Goal: Communication & Community: Answer question/provide support

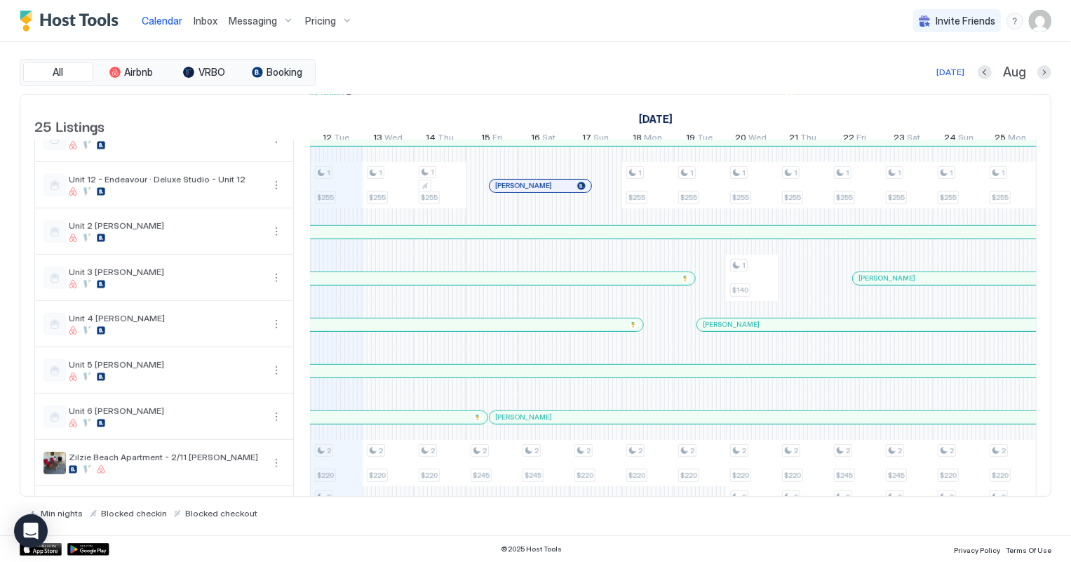
scroll to position [819, 0]
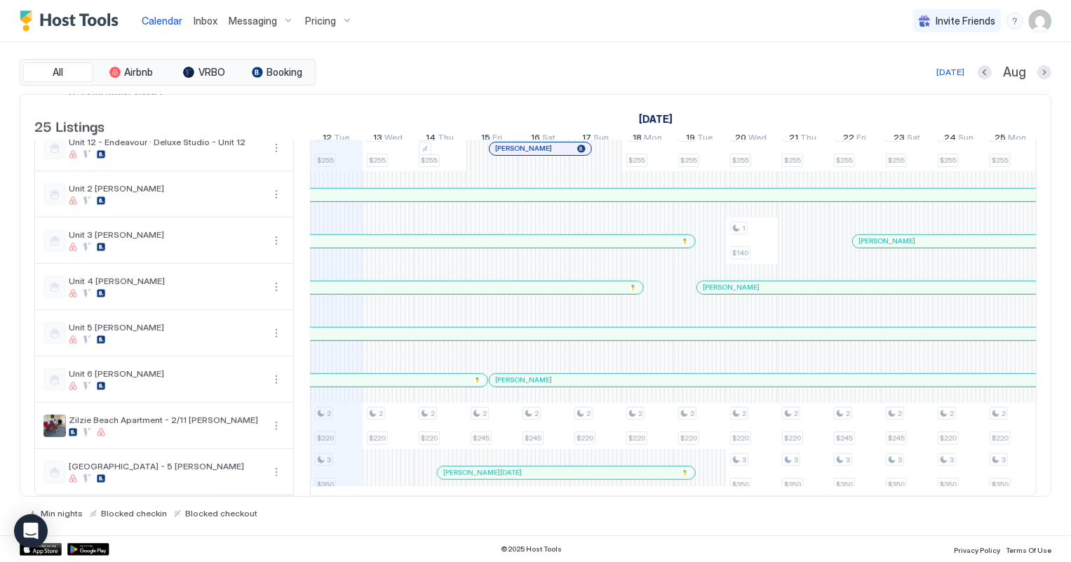
drag, startPoint x: 490, startPoint y: 353, endPoint x: 452, endPoint y: 323, distance: 48.4
click at [452, 328] on div at bounding box center [453, 333] width 11 height 11
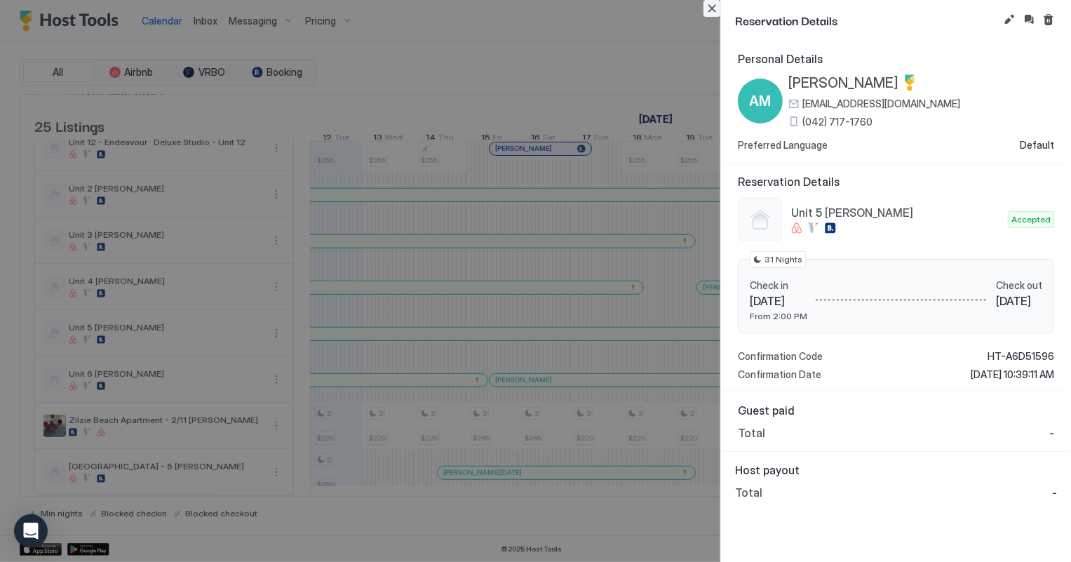
click at [711, 8] on button "Close" at bounding box center [712, 8] width 17 height 17
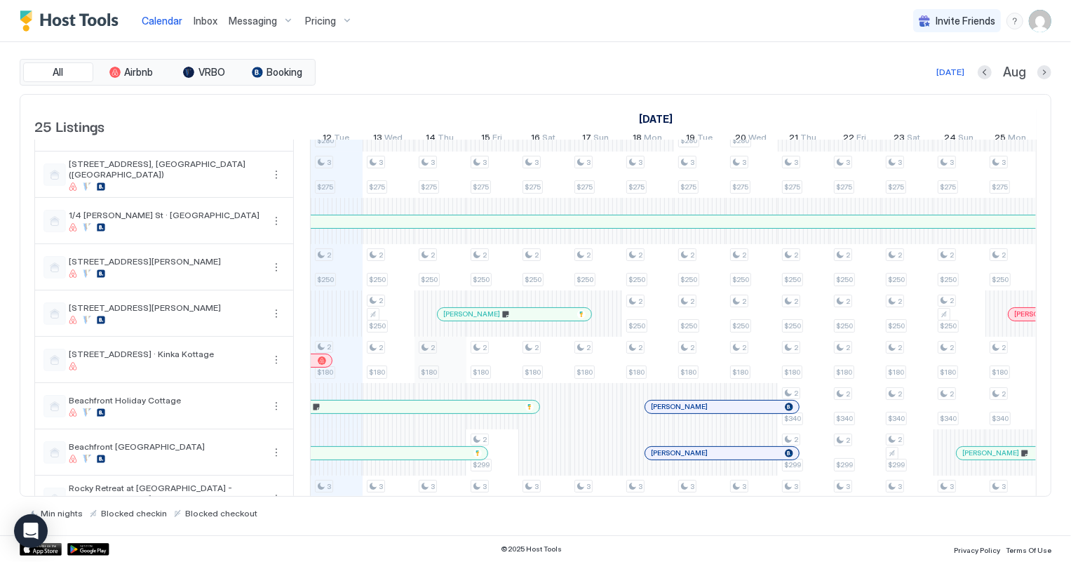
scroll to position [0, 0]
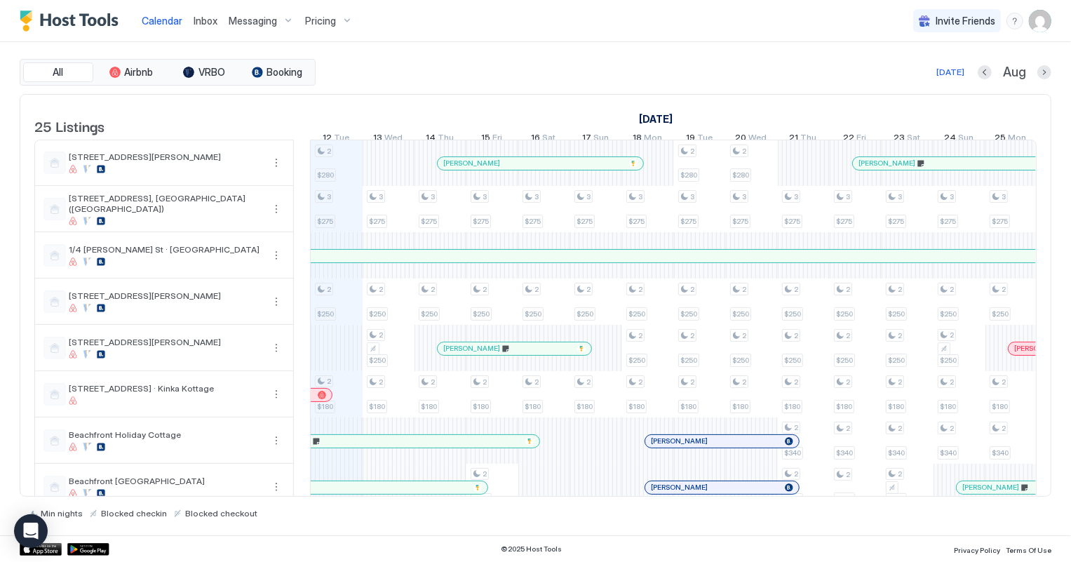
click at [203, 24] on span "Inbox" at bounding box center [206, 21] width 24 height 12
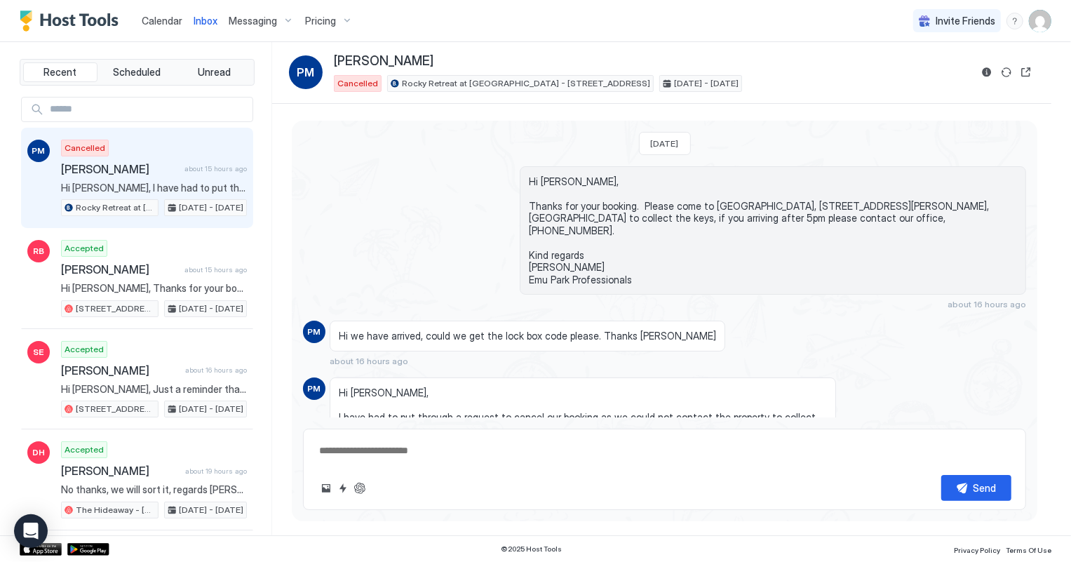
scroll to position [65, 0]
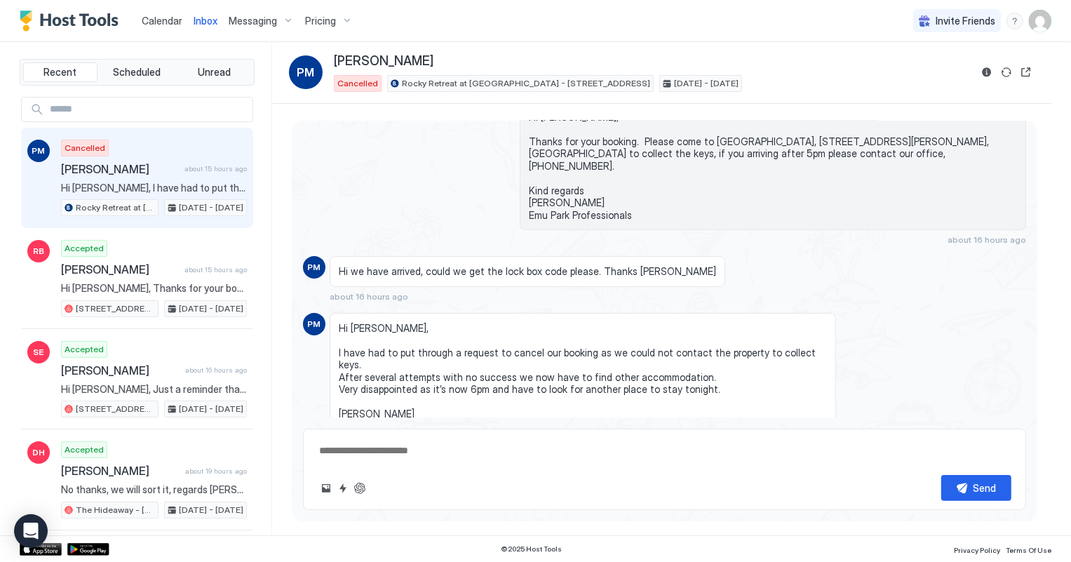
click at [184, 166] on span "about 15 hours ago" at bounding box center [215, 168] width 62 height 9
click at [126, 196] on div "Cancelled [PERSON_NAME] about 15 hours ago Hi [PERSON_NAME], I have had to put …" at bounding box center [154, 178] width 186 height 77
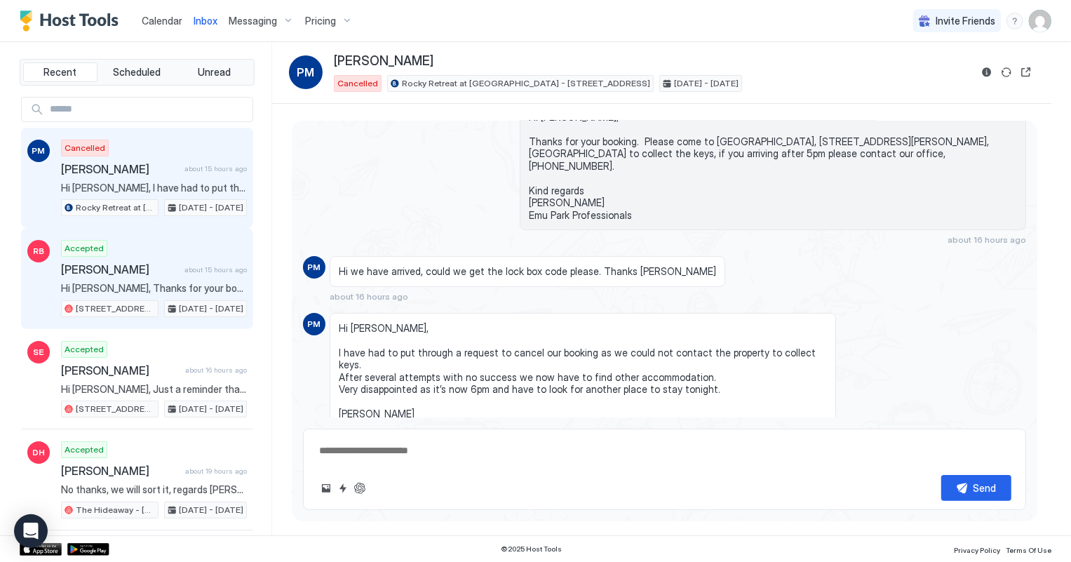
click at [135, 278] on div "Accepted [PERSON_NAME] about 15 hours ago Hi [PERSON_NAME], Thanks for your boo…" at bounding box center [154, 278] width 186 height 77
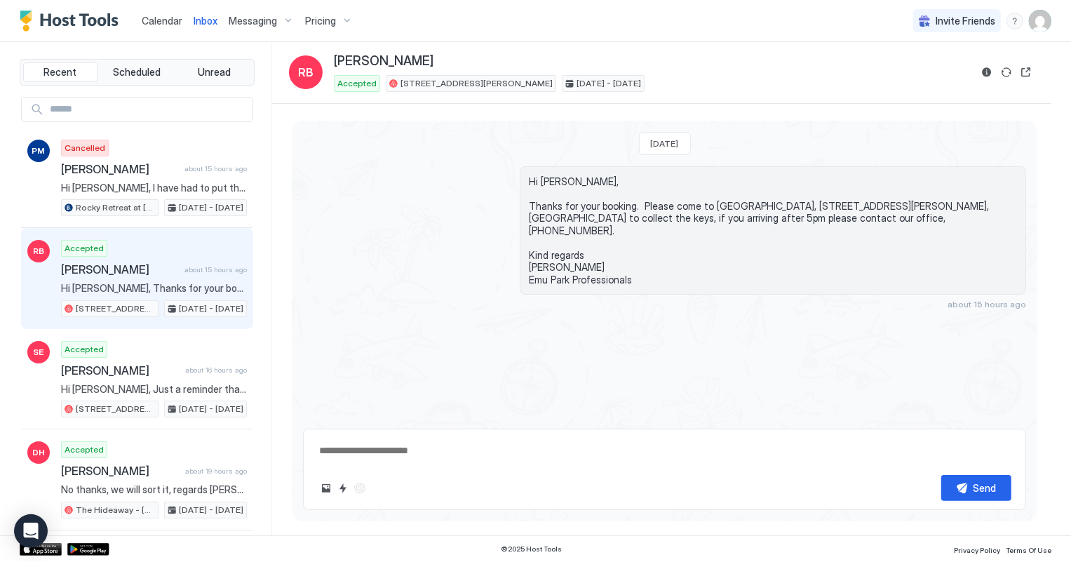
type textarea "*"
click at [166, 16] on span "Calendar" at bounding box center [162, 21] width 41 height 12
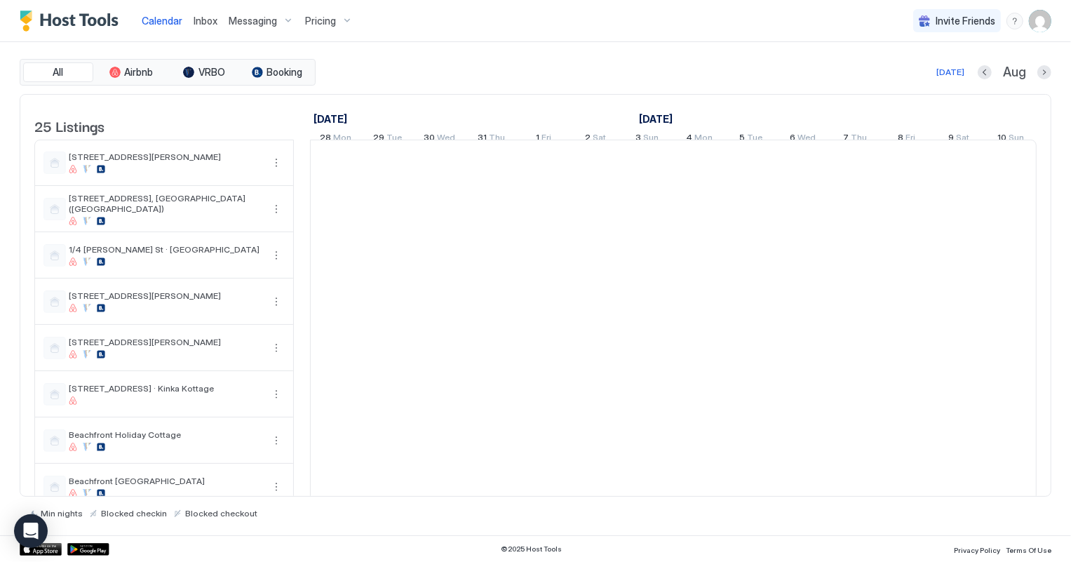
scroll to position [0, 779]
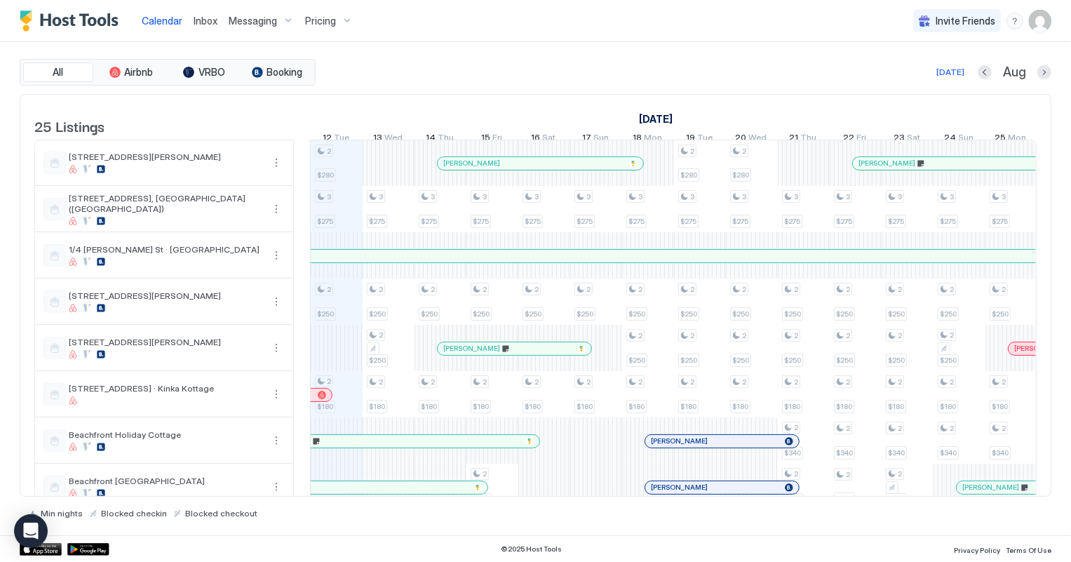
click at [1016, 352] on span "[PERSON_NAME]" at bounding box center [1042, 348] width 57 height 9
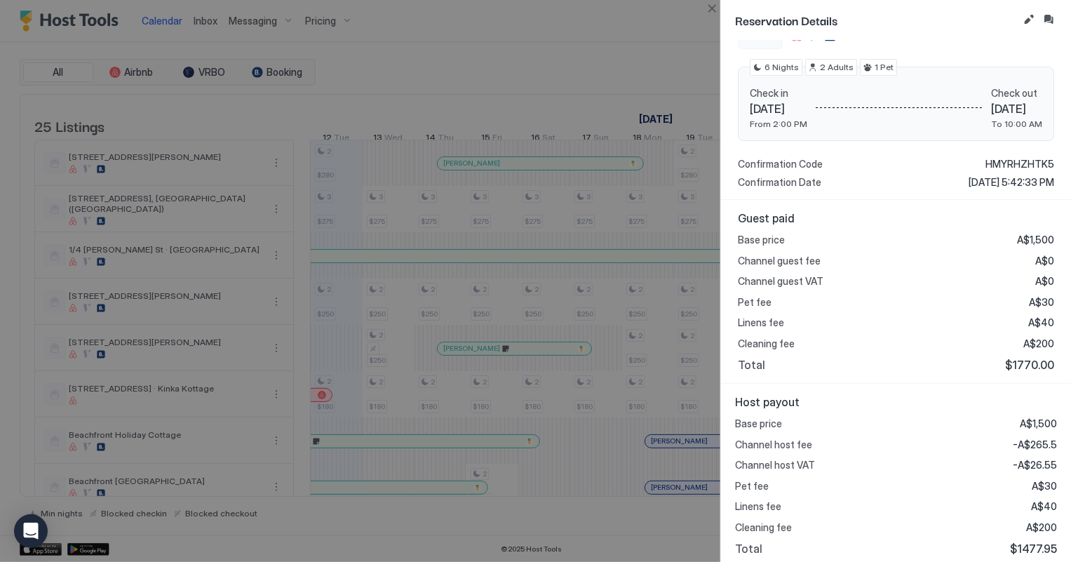
scroll to position [188, 0]
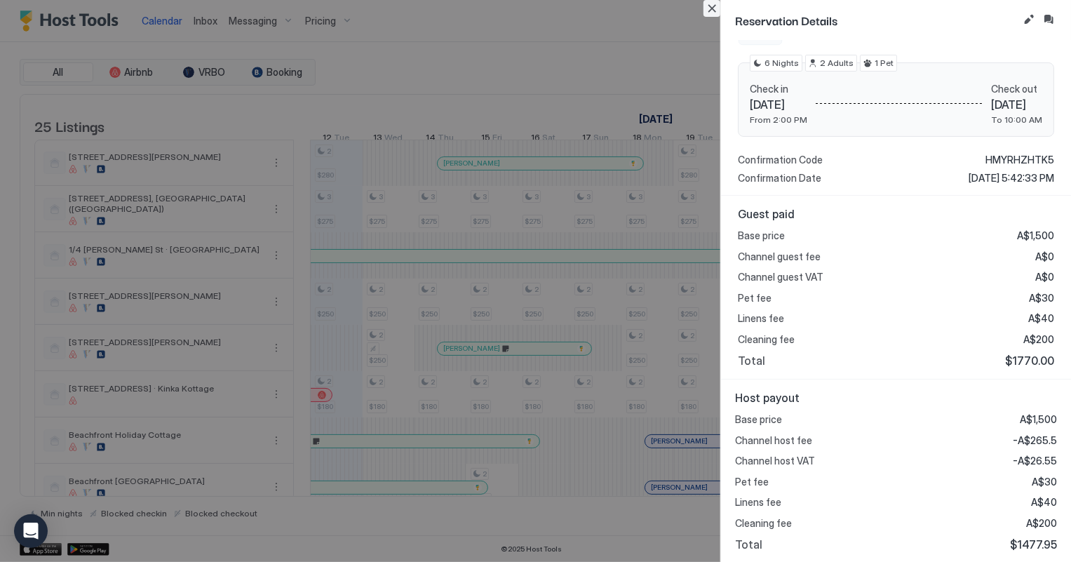
click at [712, 7] on button "Close" at bounding box center [712, 8] width 17 height 17
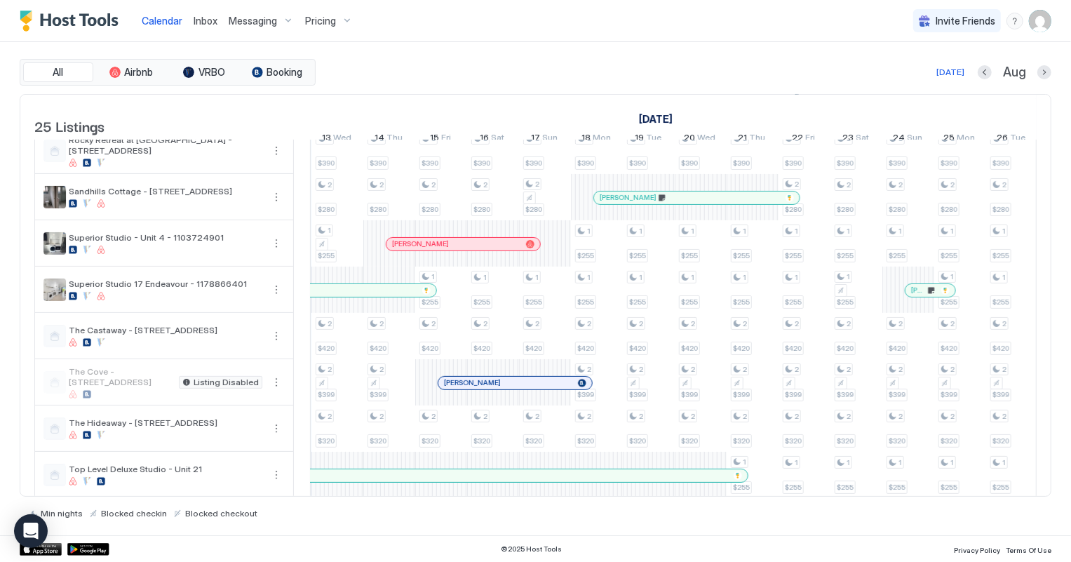
scroll to position [0, 0]
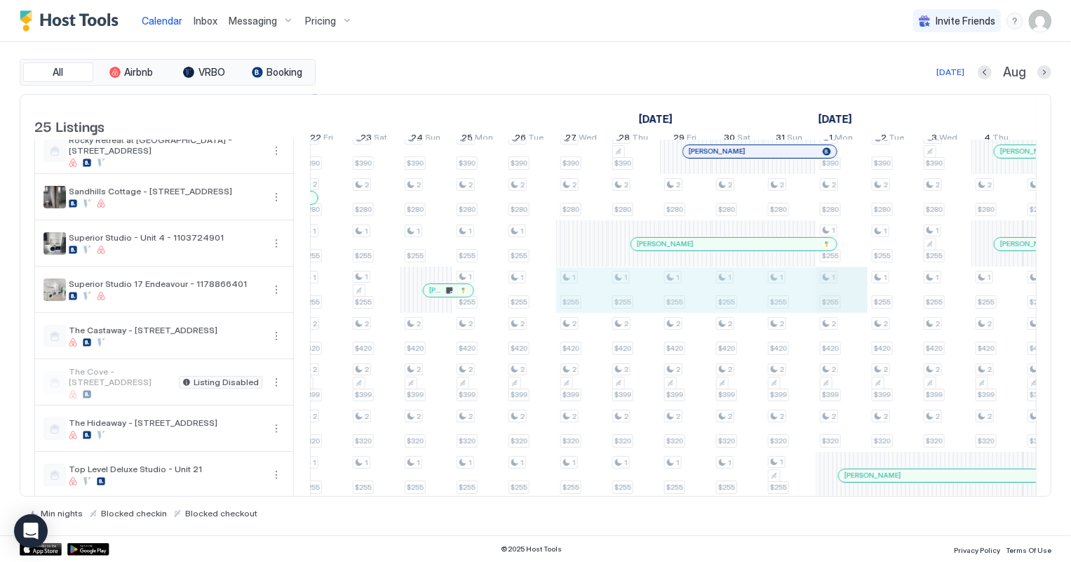
drag, startPoint x: 581, startPoint y: 295, endPoint x: 819, endPoint y: 292, distance: 238.5
click at [830, 290] on div "2 $280 3 $275 2 $250 2 $180 3 $390 2 $280 1 $255 2 $420 2 $399 2 $320 1 $255 2 …" at bounding box center [400, 336] width 2803 height 1157
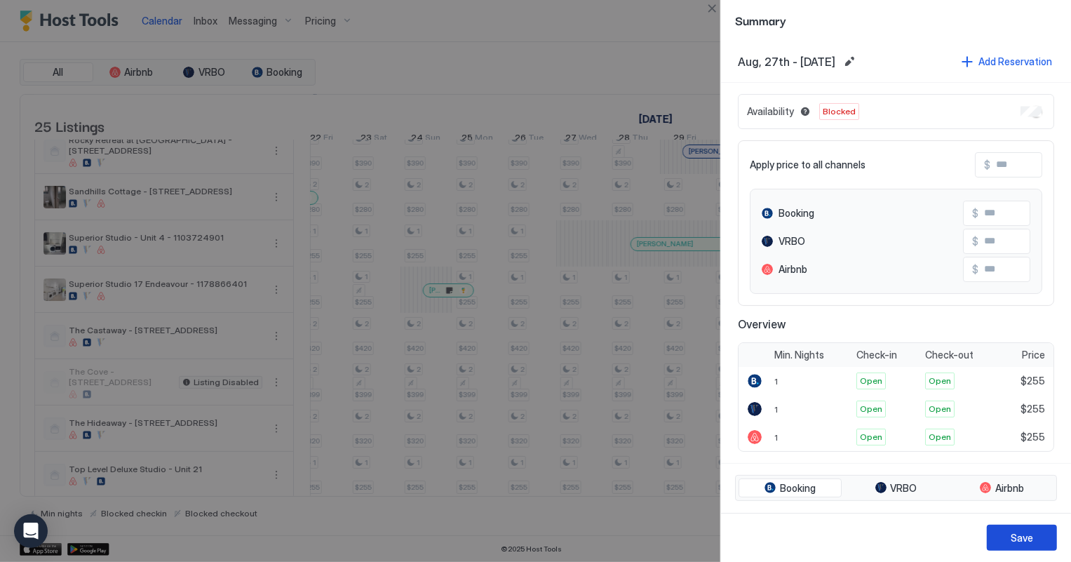
click at [1031, 533] on div "Save" at bounding box center [1022, 537] width 22 height 15
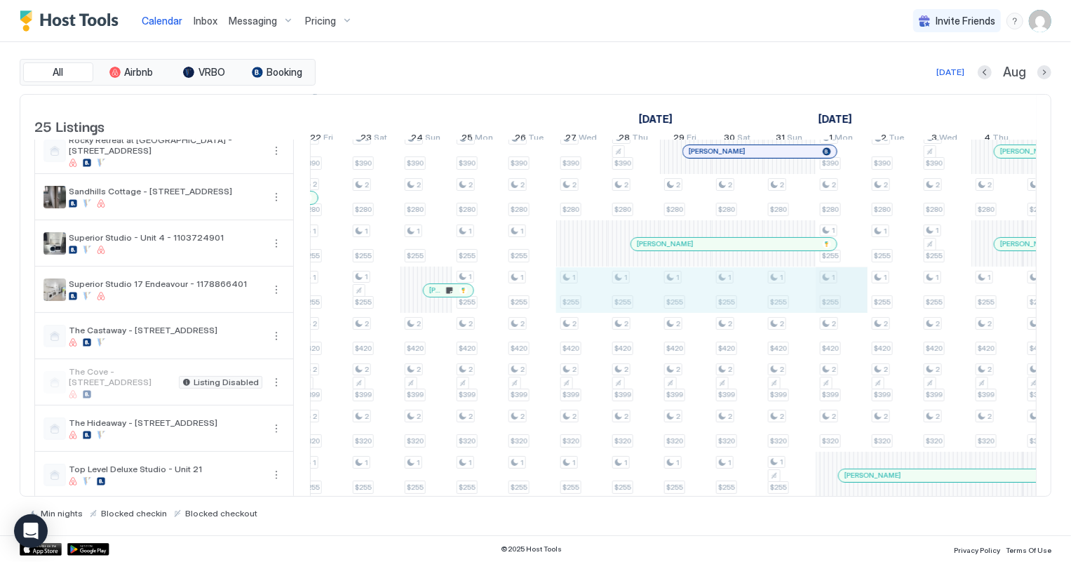
drag, startPoint x: 594, startPoint y: 295, endPoint x: 817, endPoint y: 307, distance: 222.7
click at [817, 307] on div "2 $280 3 $275 2 $250 2 $180 3 $390 2 $280 1 $255 2 $420 2 $399 2 $320 1 $255 2 …" at bounding box center [400, 336] width 2803 height 1157
